Goal: Contribute content

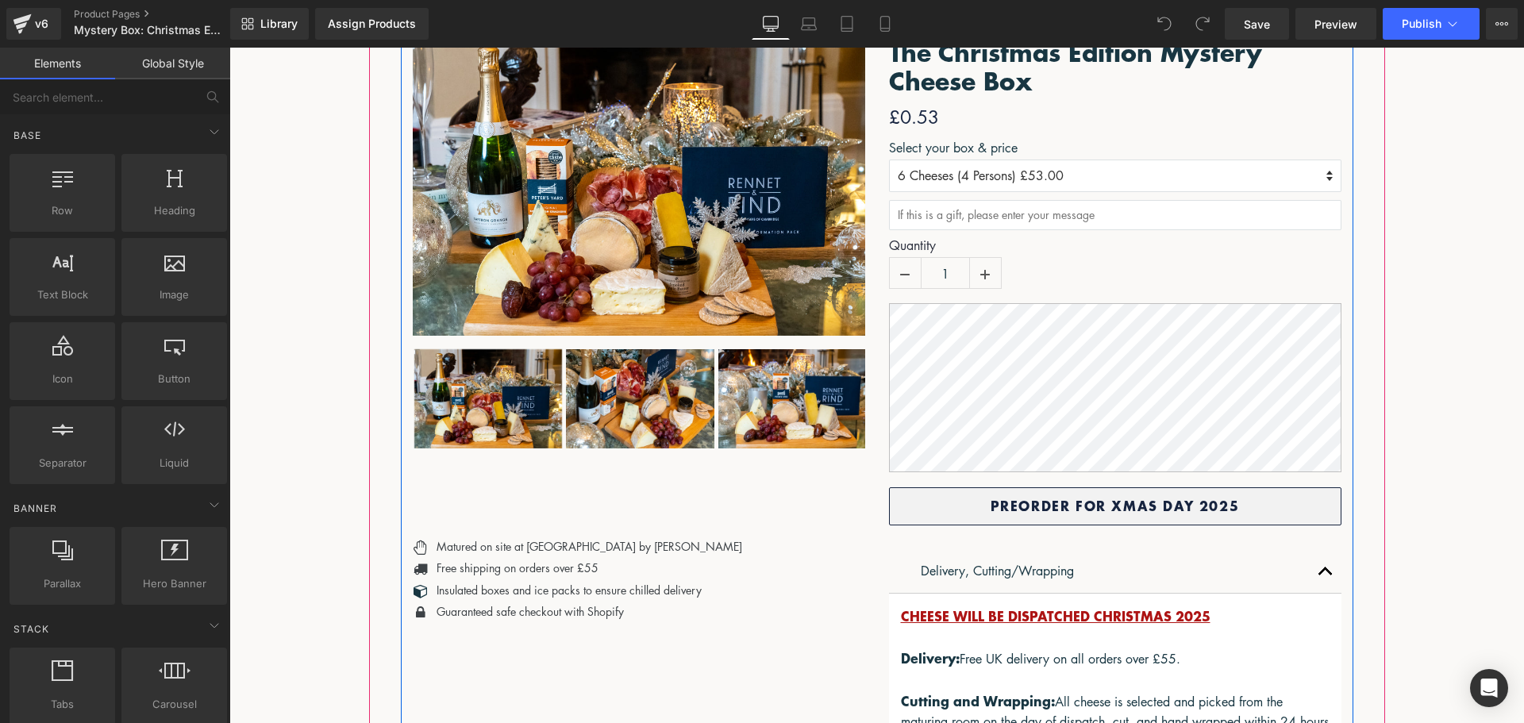
scroll to position [318, 0]
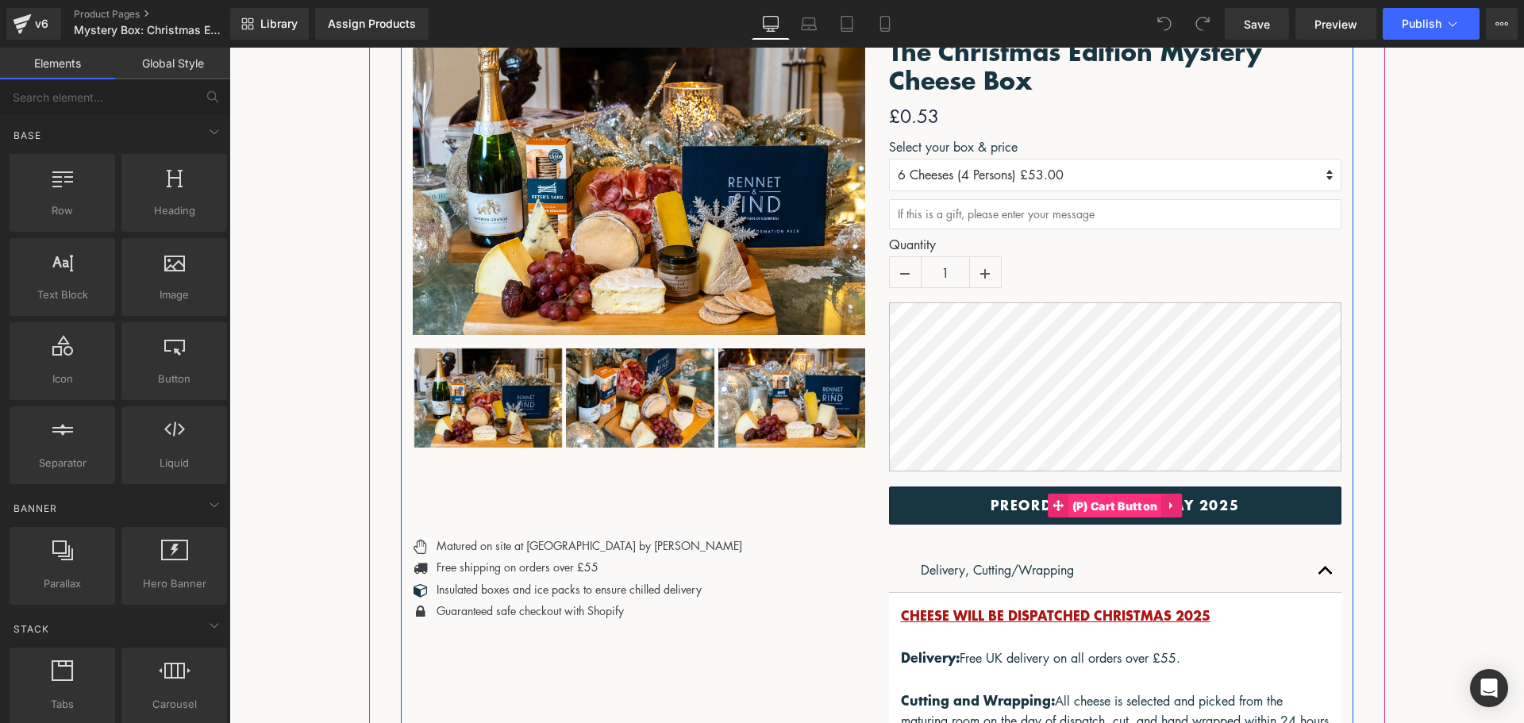
click at [1127, 518] on span "(P) Cart Button" at bounding box center [1116, 507] width 94 height 24
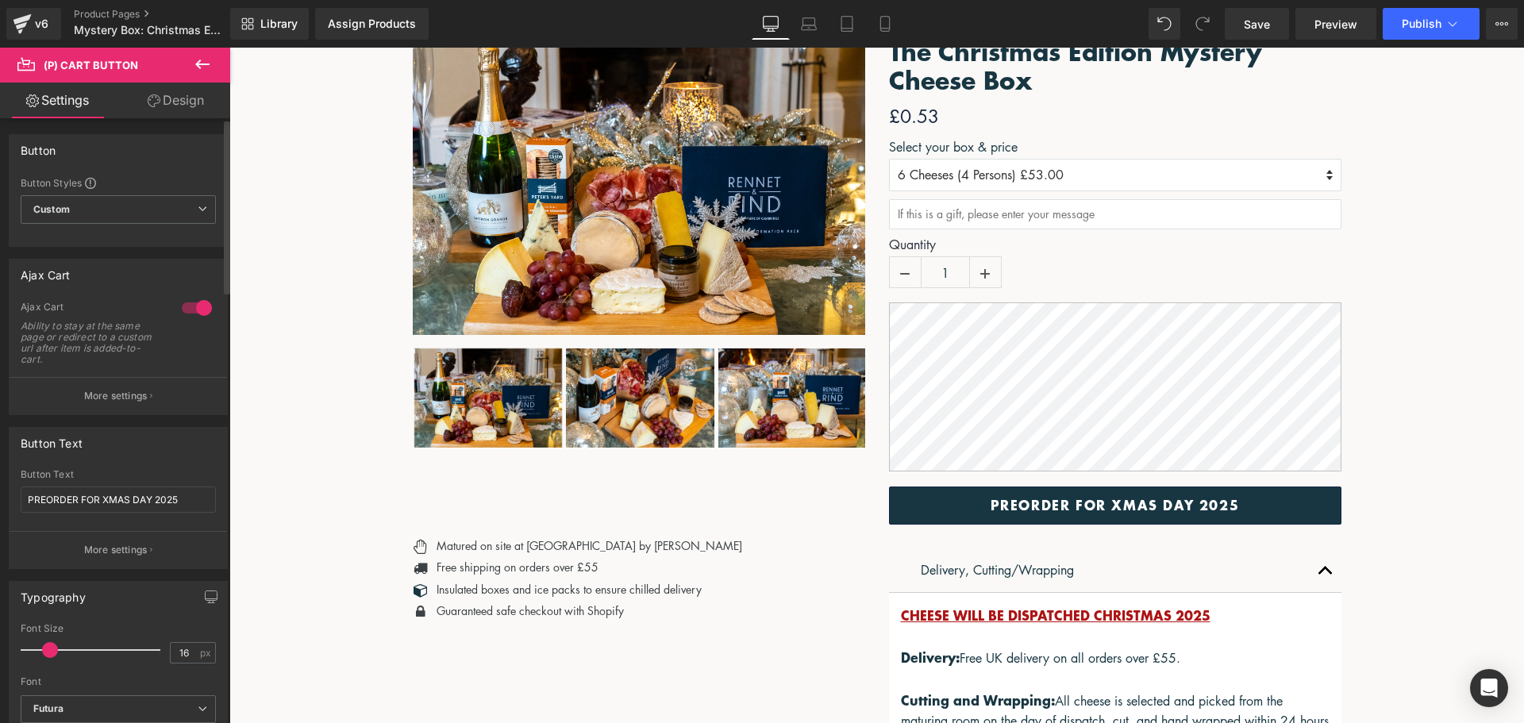
click at [117, 557] on p "More settings" at bounding box center [116, 550] width 64 height 14
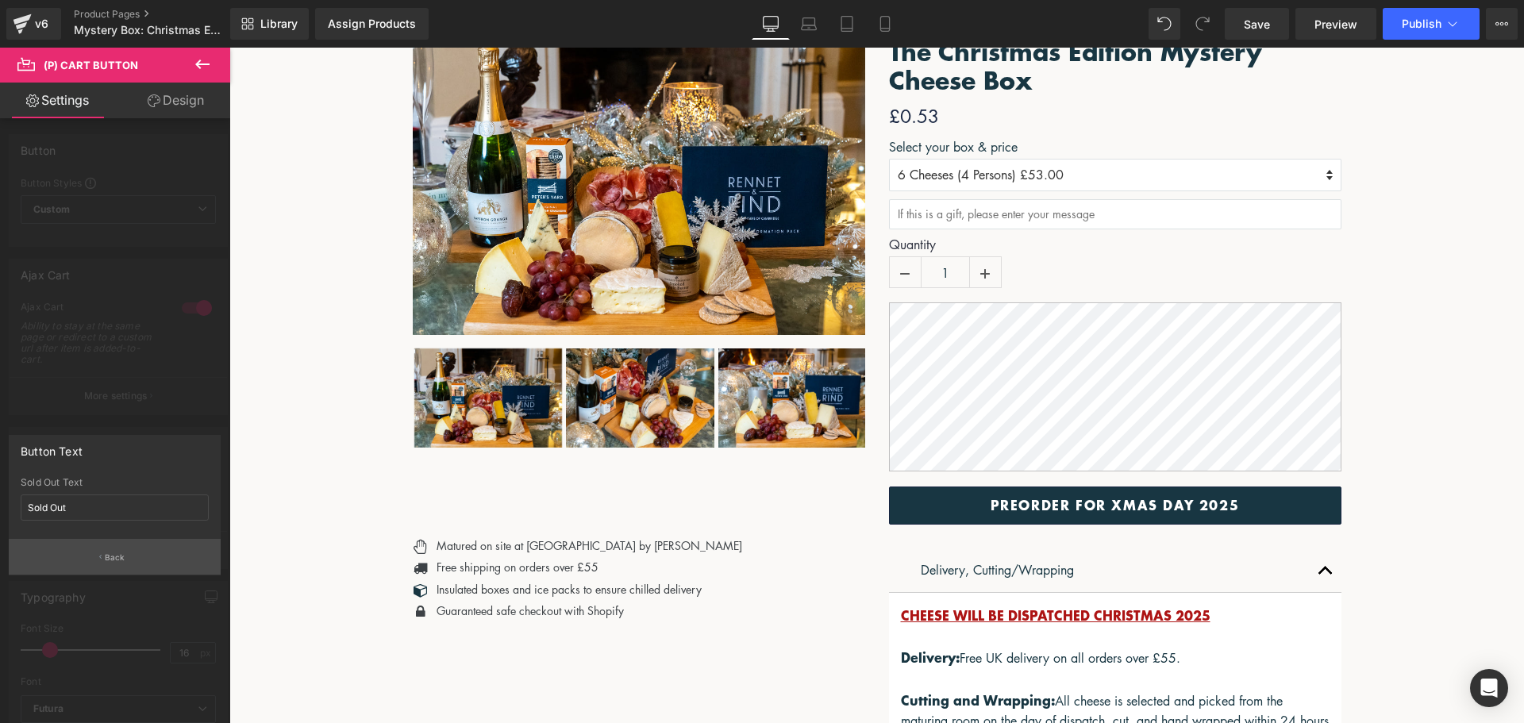
click at [133, 551] on button "Back" at bounding box center [115, 557] width 212 height 36
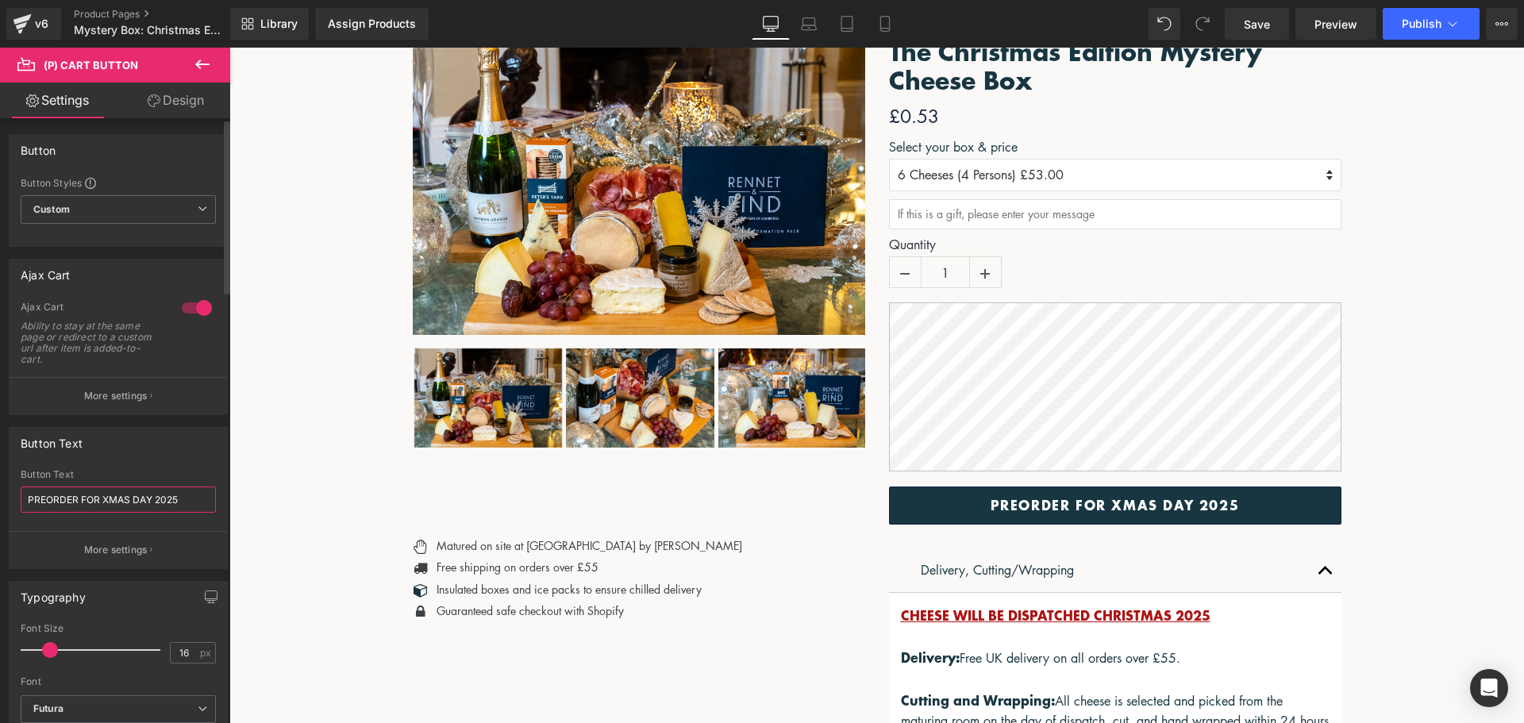
drag, startPoint x: 188, startPoint y: 499, endPoint x: 61, endPoint y: 495, distance: 127.1
click at [3, 488] on div "Button Text PREORDER FOR XMAS DAY 2025 Button Text PREORDER FOR XMAS DAY 2025 M…" at bounding box center [118, 492] width 237 height 154
click at [119, 542] on button "More settings" at bounding box center [119, 549] width 218 height 37
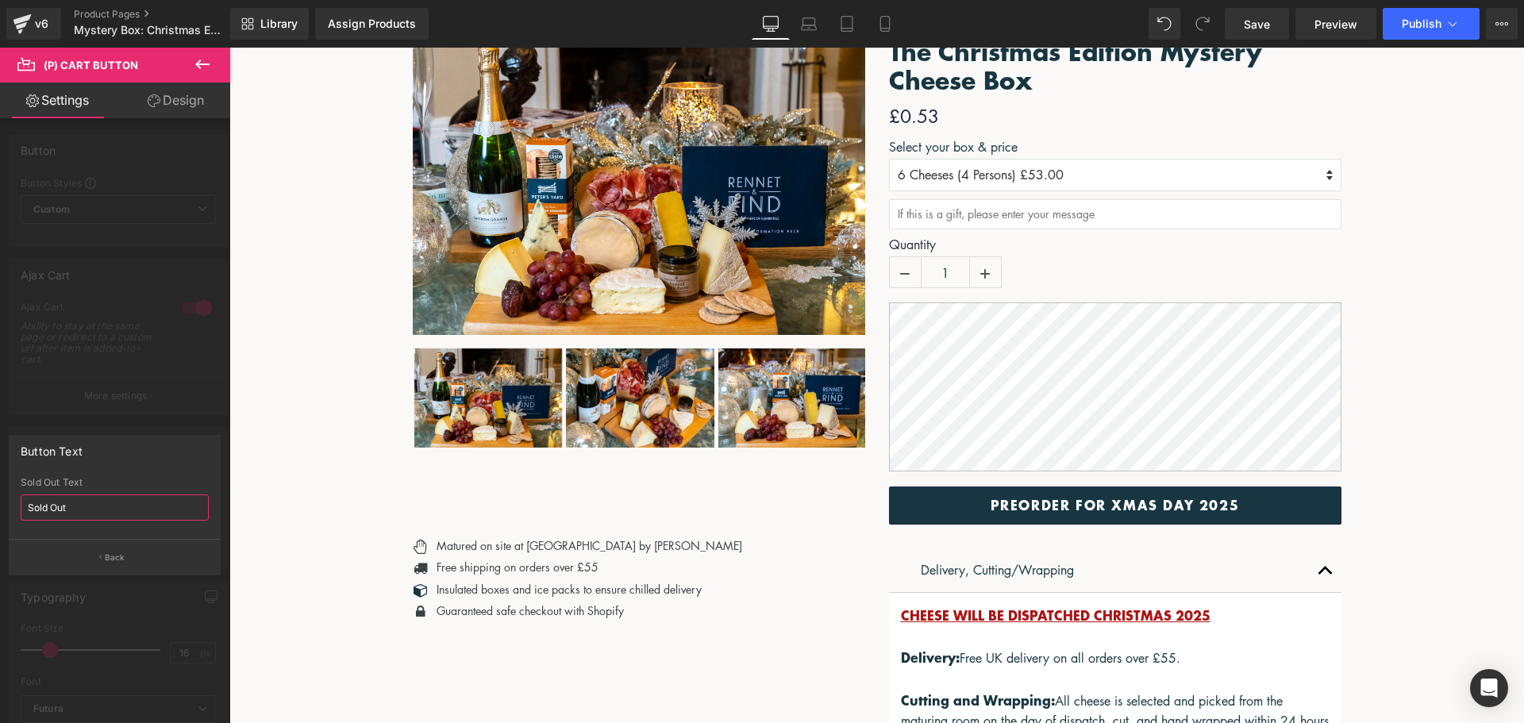
drag, startPoint x: 110, startPoint y: 507, endPoint x: 4, endPoint y: 503, distance: 106.4
click at [0, 503] on div "Button Text Sold Out Sold Out Text Sold Out Back" at bounding box center [115, 499] width 230 height 152
paste input "PREORDER FOR XMAS DAY 2025"
type input "PREORDER FOR XMAS DAY 2025"
click at [1465, 21] on button "Publish" at bounding box center [1431, 24] width 97 height 32
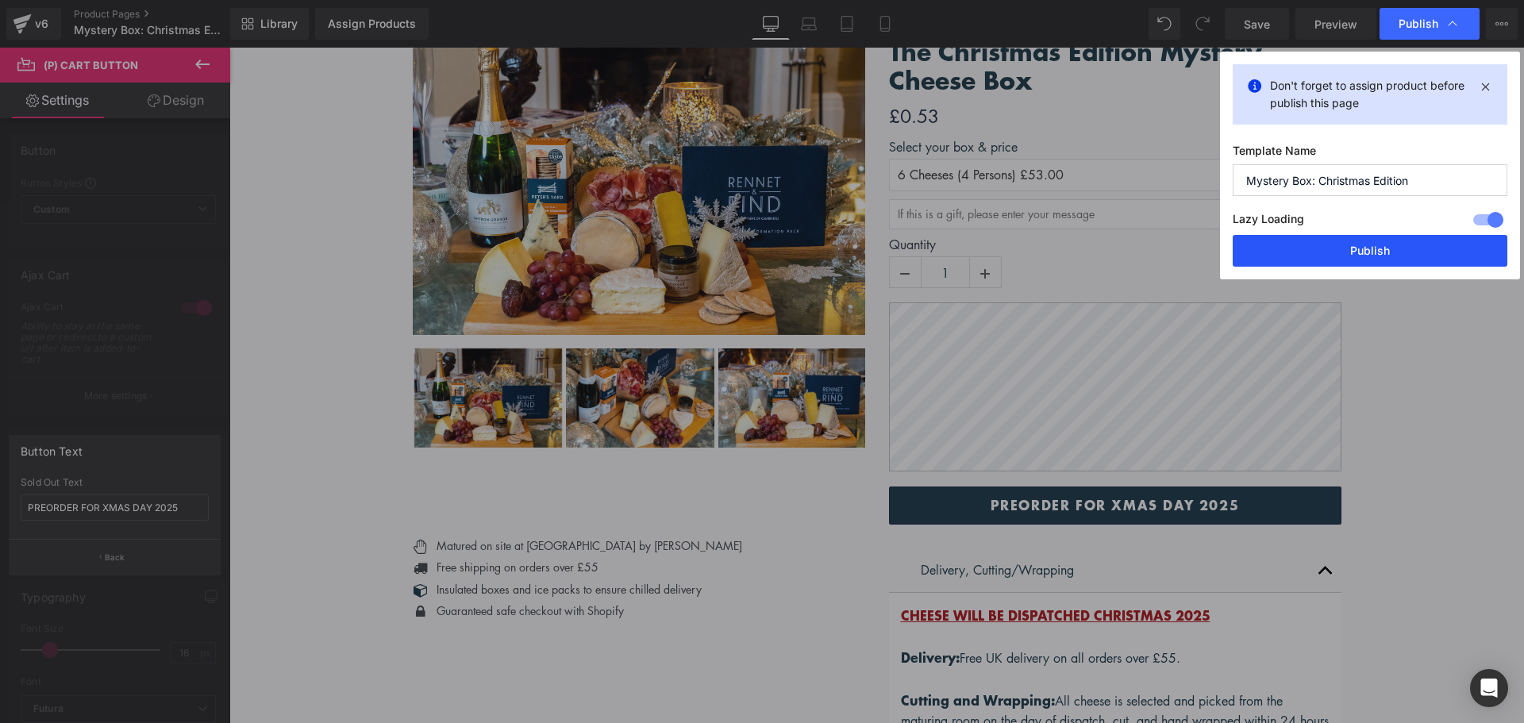
click at [1372, 252] on button "Publish" at bounding box center [1370, 251] width 275 height 32
